Goal: Check status: Check status

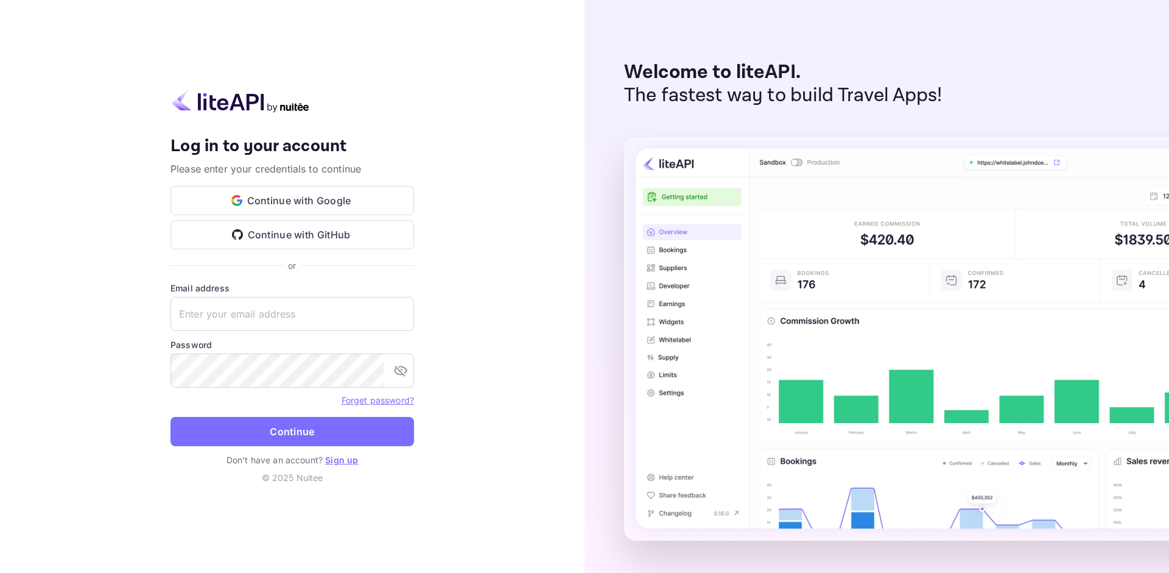
type input "[EMAIL_ADDRESS][DOMAIN_NAME]"
click at [265, 430] on button "Continue" at bounding box center [293, 431] width 244 height 29
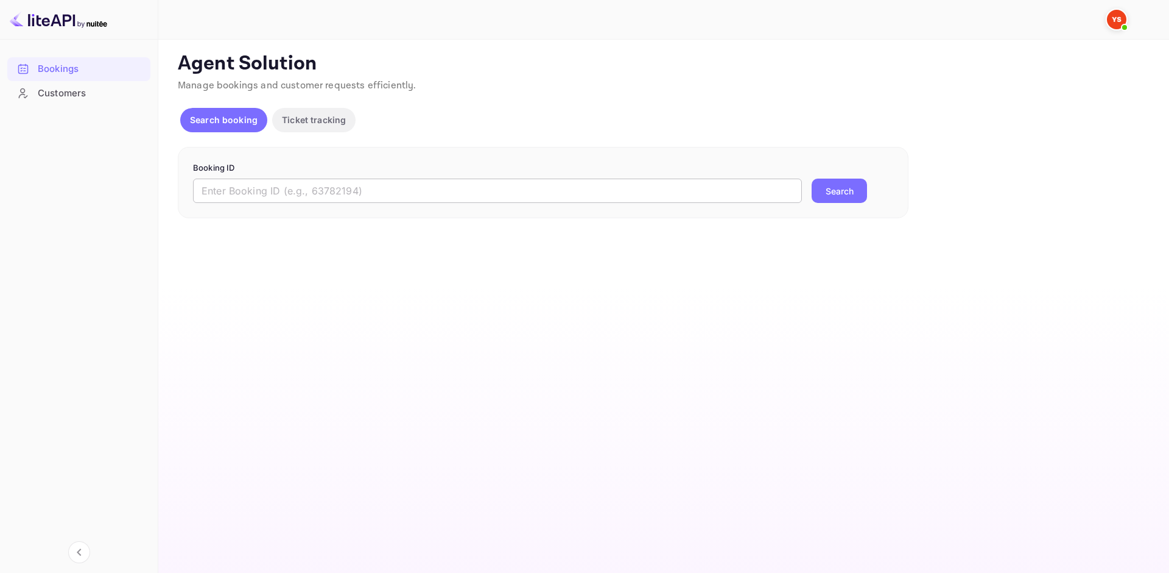
click at [246, 182] on input "text" at bounding box center [497, 190] width 609 height 24
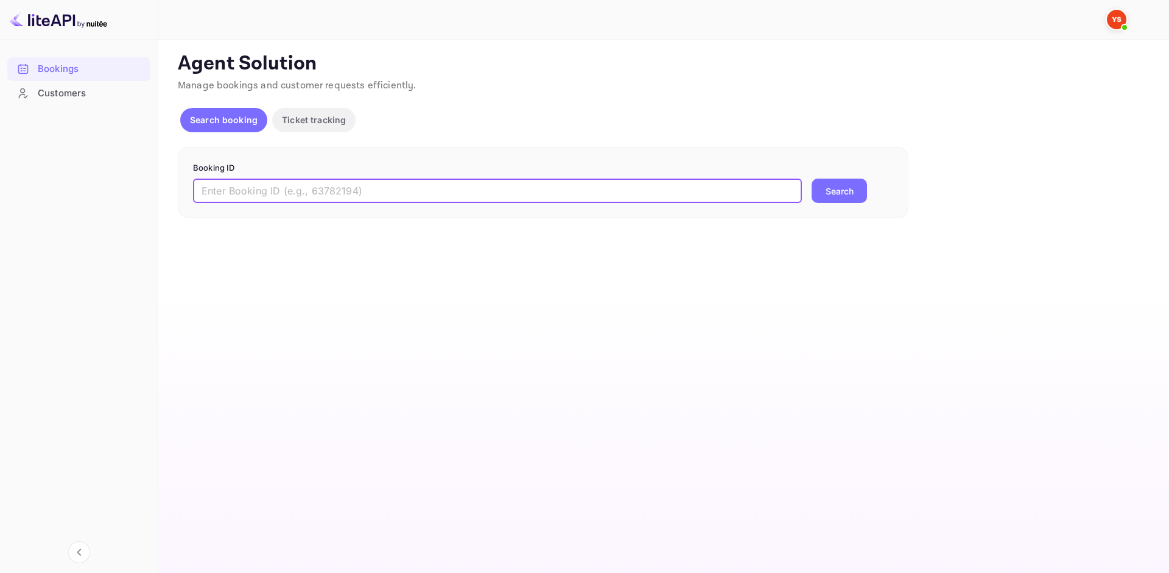
paste input "9926396"
type input "9926396"
click at [862, 202] on button "Search" at bounding box center [839, 190] width 55 height 24
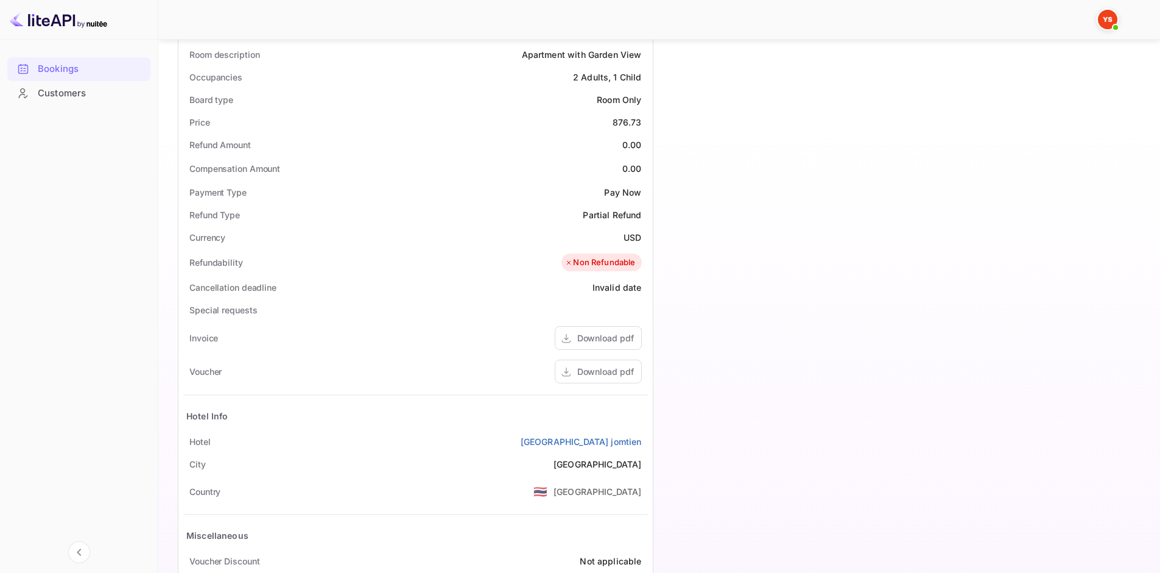
scroll to position [365, 0]
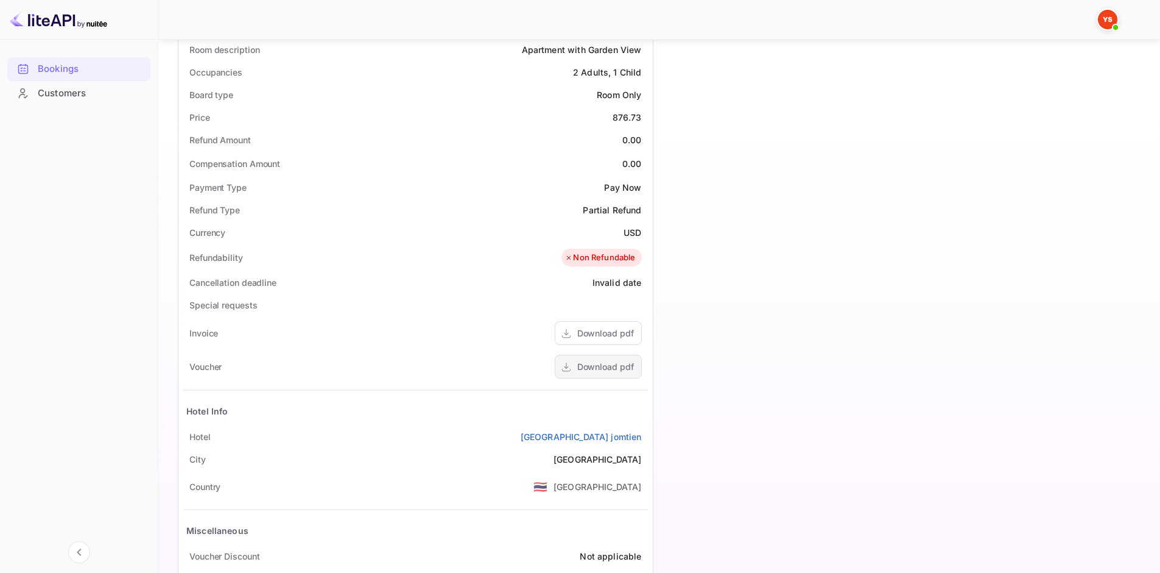
click at [622, 367] on div "Download pdf" at bounding box center [605, 366] width 57 height 13
click at [611, 373] on div "Download pdf" at bounding box center [605, 366] width 57 height 13
